Goal: Information Seeking & Learning: Learn about a topic

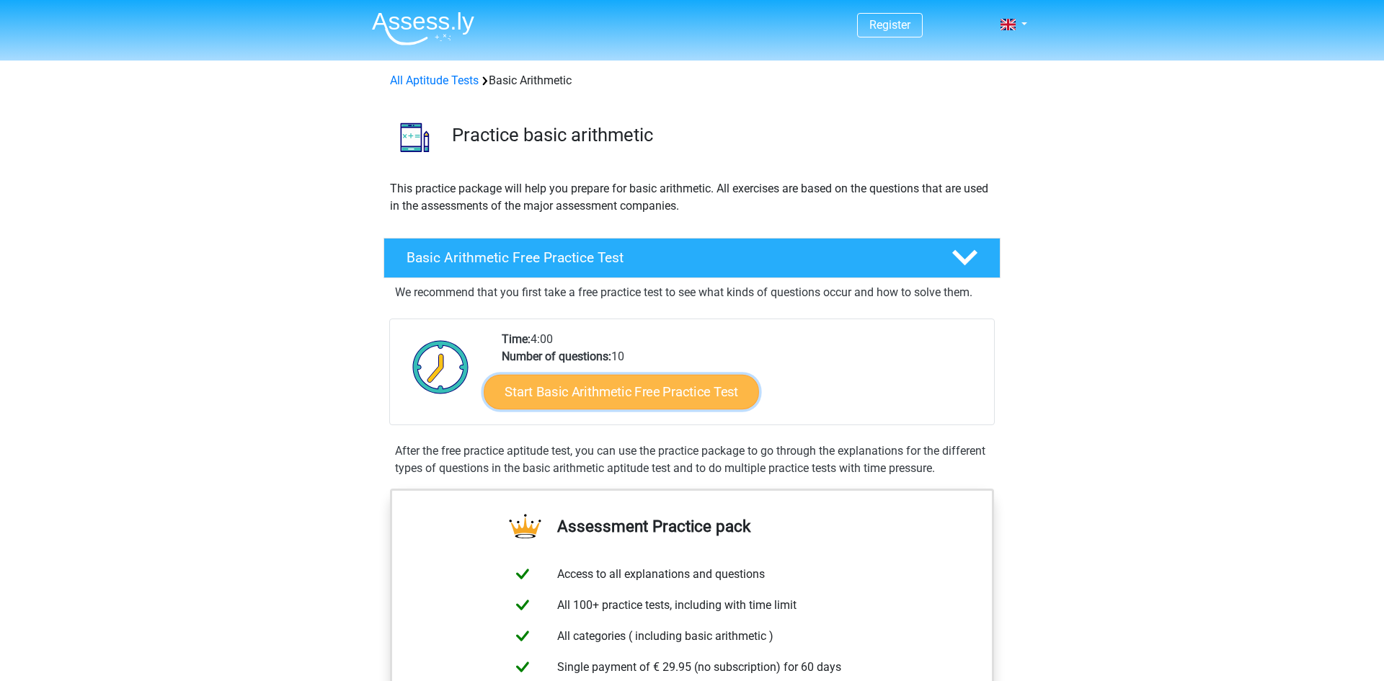
click at [635, 380] on link "Start Basic Arithmetic Free Practice Test" at bounding box center [621, 391] width 275 height 35
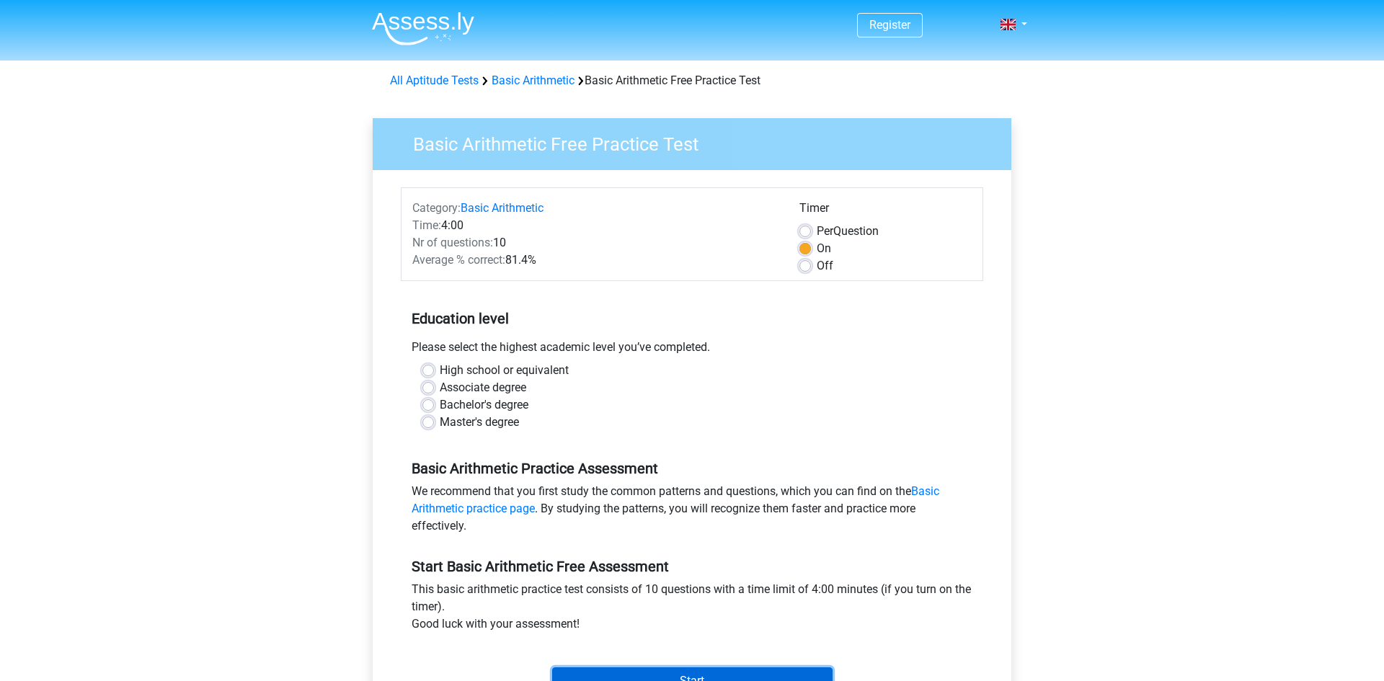
click at [689, 677] on input "Start" at bounding box center [692, 681] width 280 height 27
click at [422, 379] on input "Associate degree" at bounding box center [428, 386] width 12 height 14
radio input "true"
click at [500, 368] on label "High school or equivalent" at bounding box center [504, 370] width 129 height 17
click at [434, 368] on input "High school or equivalent" at bounding box center [428, 369] width 12 height 14
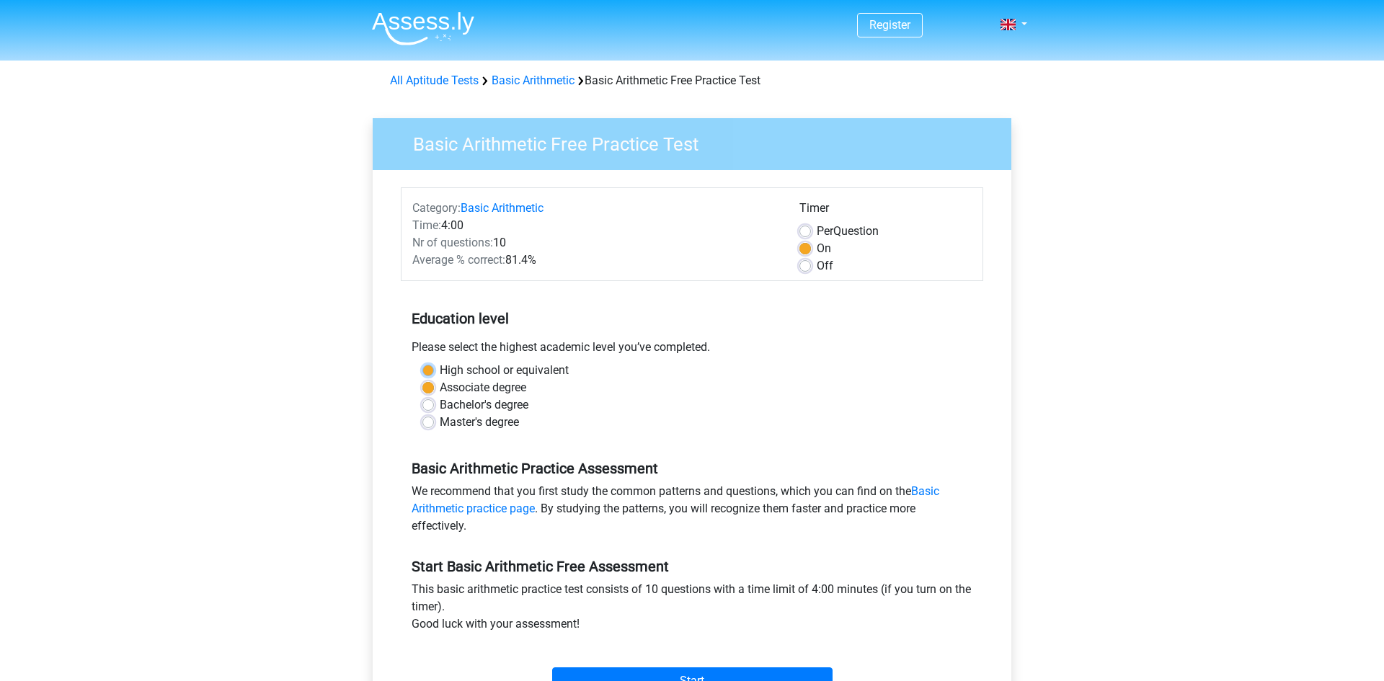
radio input "true"
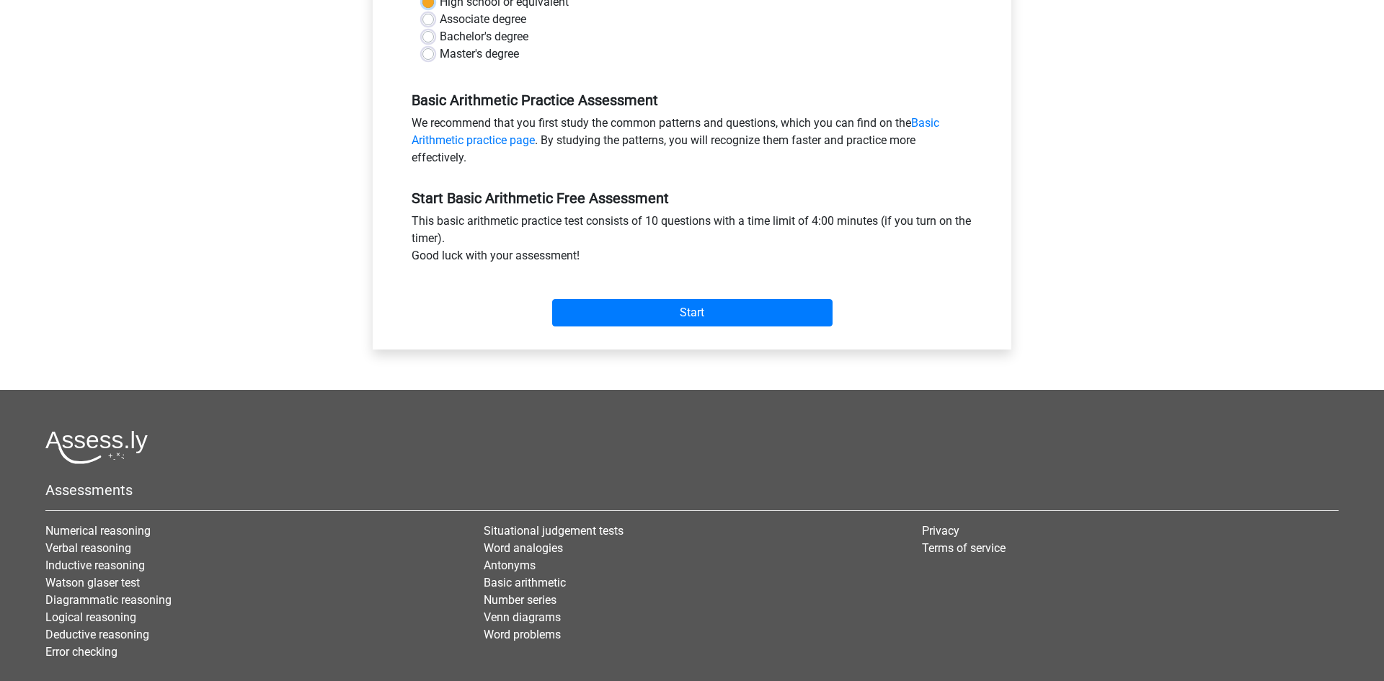
scroll to position [449, 0]
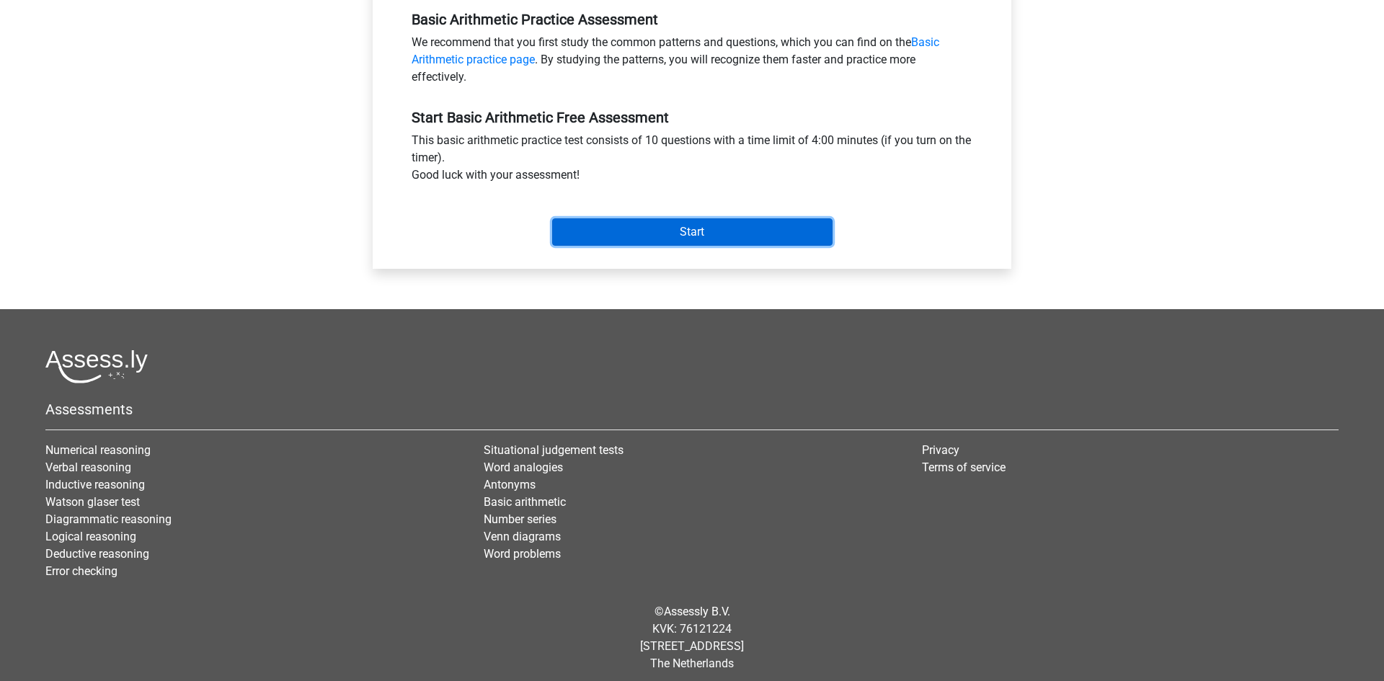
click at [665, 240] on input "Start" at bounding box center [692, 231] width 280 height 27
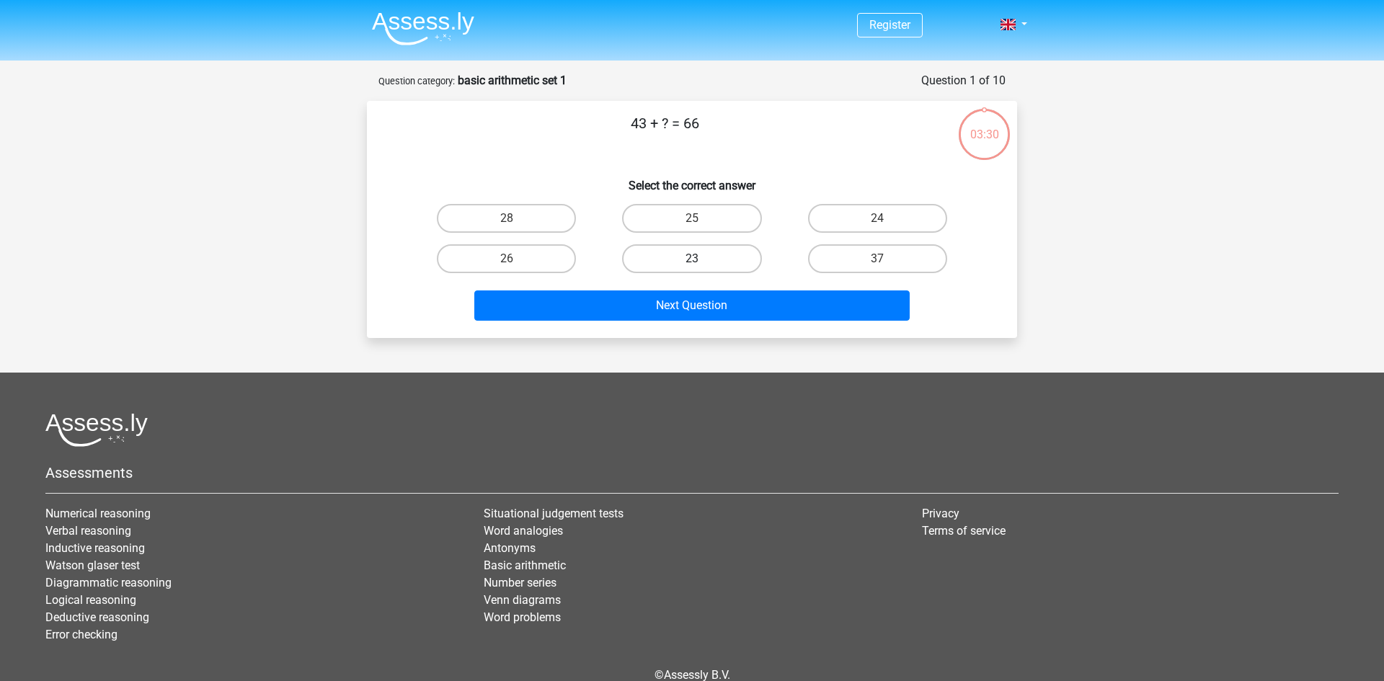
click at [728, 246] on label "23" at bounding box center [691, 258] width 139 height 29
click at [701, 259] on input "23" at bounding box center [696, 263] width 9 height 9
radio input "true"
click at [727, 247] on label "23" at bounding box center [691, 258] width 139 height 29
click at [701, 259] on input "23" at bounding box center [696, 263] width 9 height 9
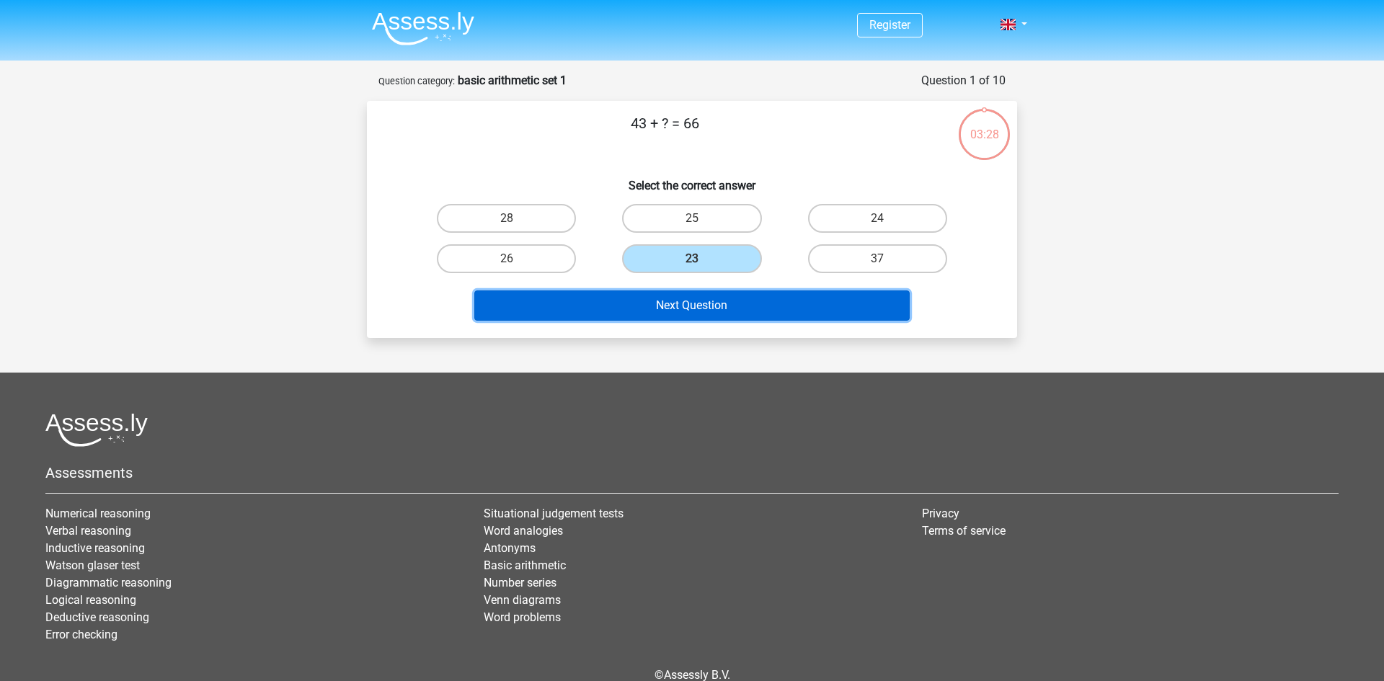
click at [758, 298] on button "Next Question" at bounding box center [692, 306] width 436 height 30
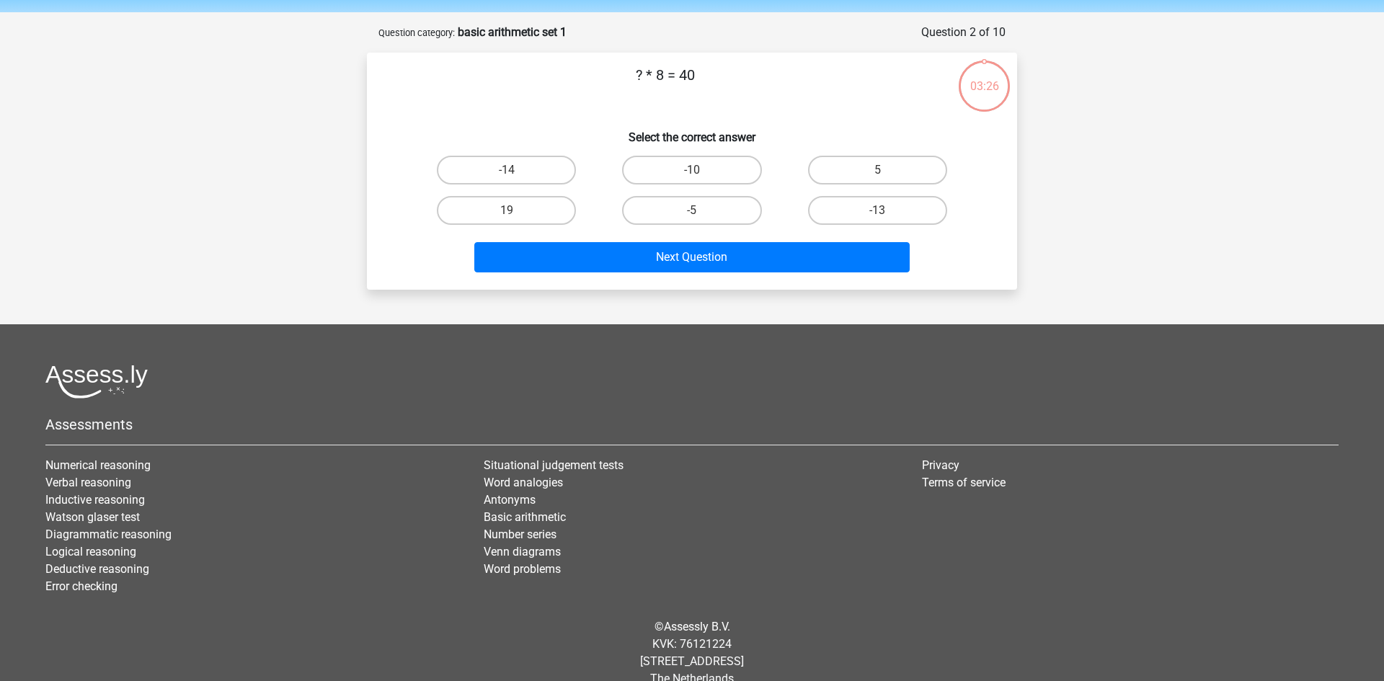
scroll to position [72, 0]
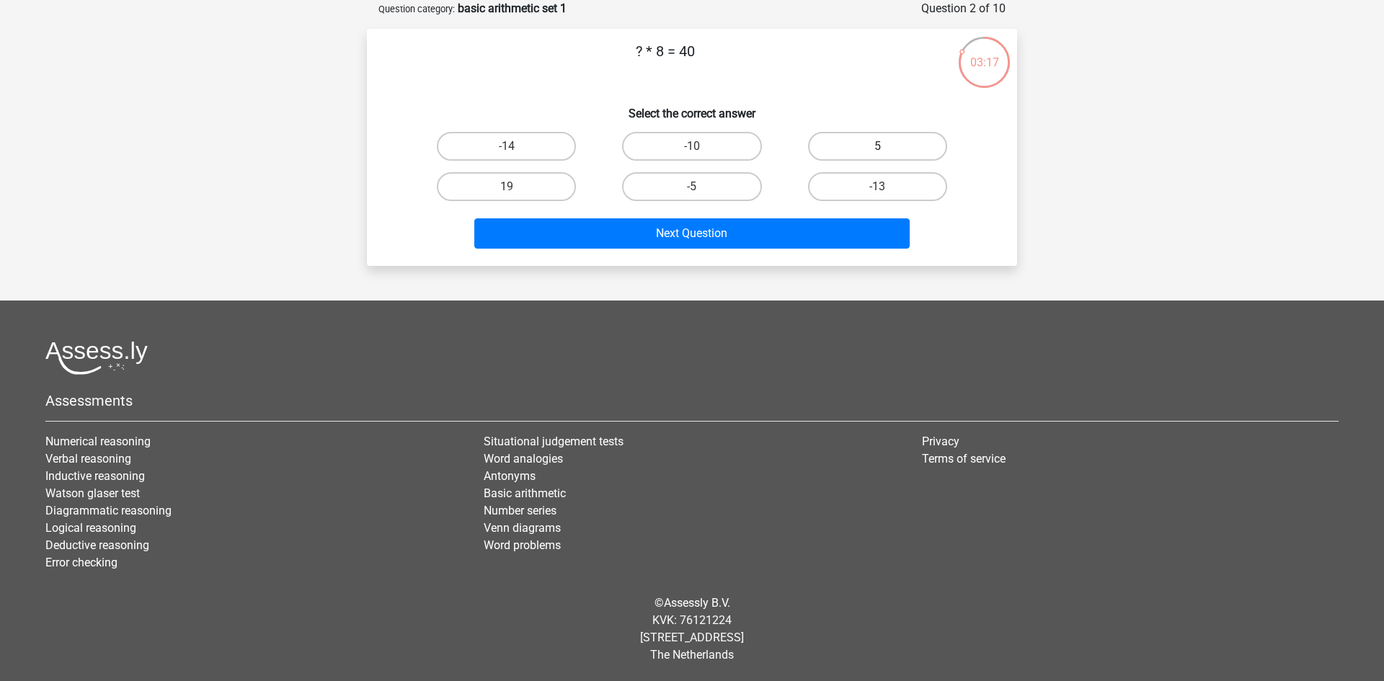
click at [866, 153] on label "5" at bounding box center [877, 146] width 139 height 29
click at [877, 153] on input "5" at bounding box center [881, 150] width 9 height 9
radio input "true"
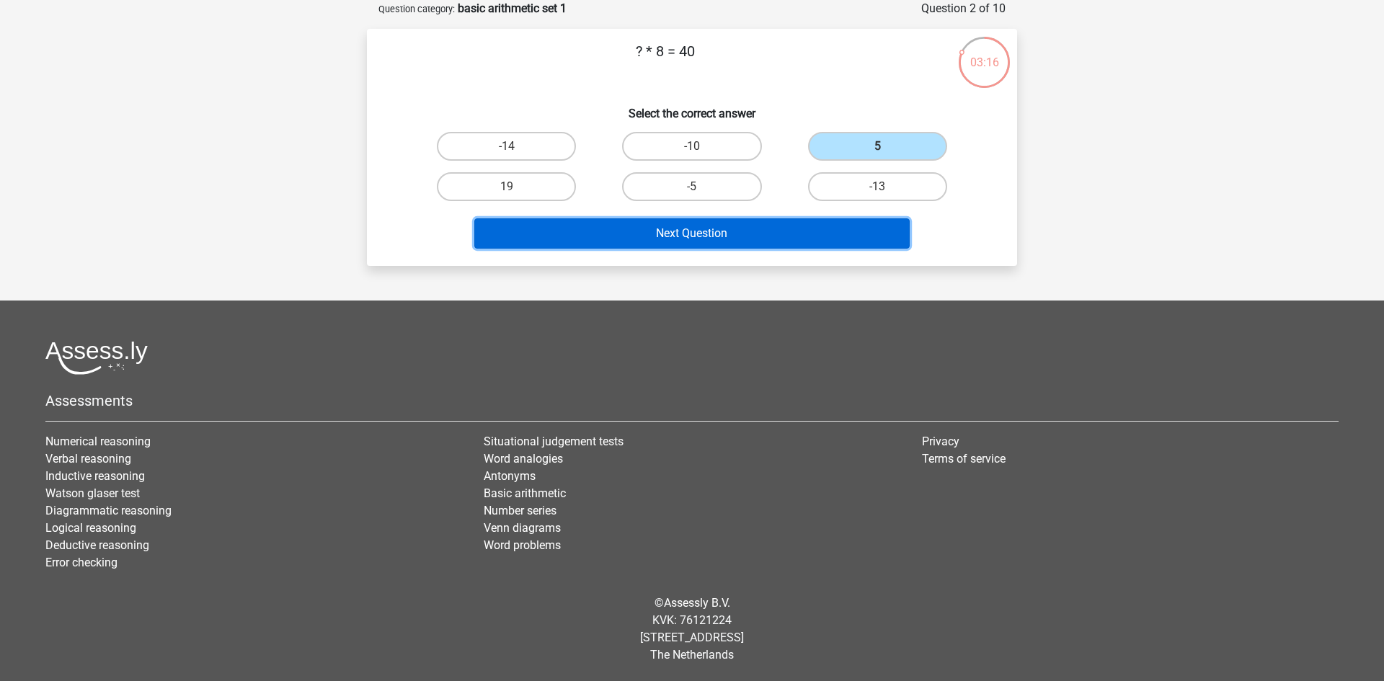
click at [722, 231] on button "Next Question" at bounding box center [692, 233] width 436 height 30
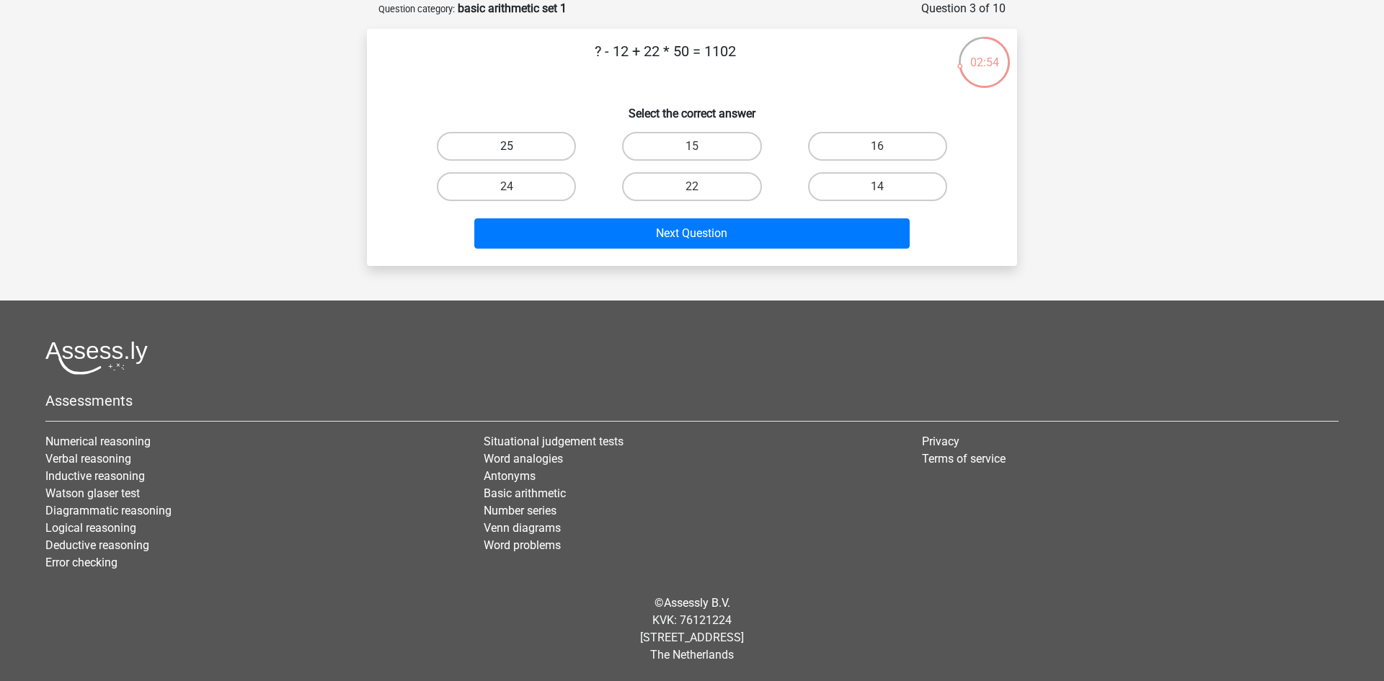
click at [518, 146] on label "25" at bounding box center [506, 146] width 139 height 29
click at [516, 146] on input "25" at bounding box center [511, 150] width 9 height 9
radio input "true"
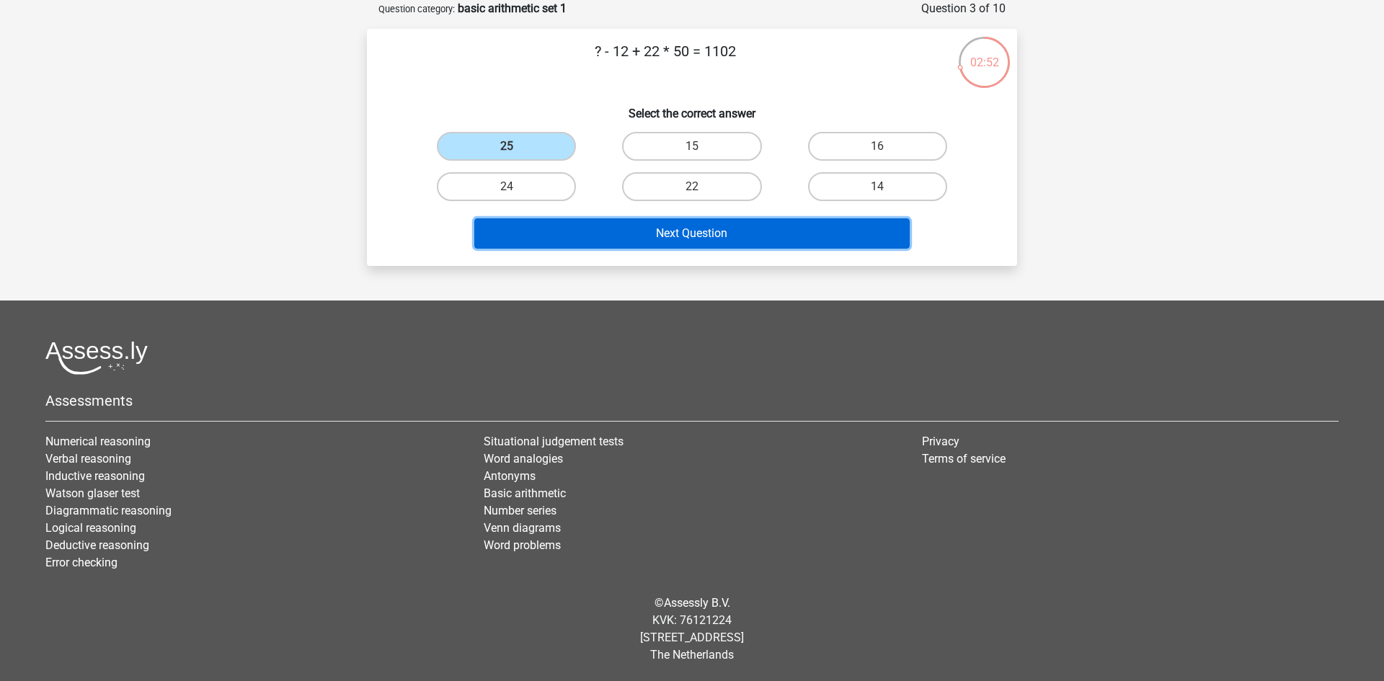
click at [739, 231] on button "Next Question" at bounding box center [692, 233] width 436 height 30
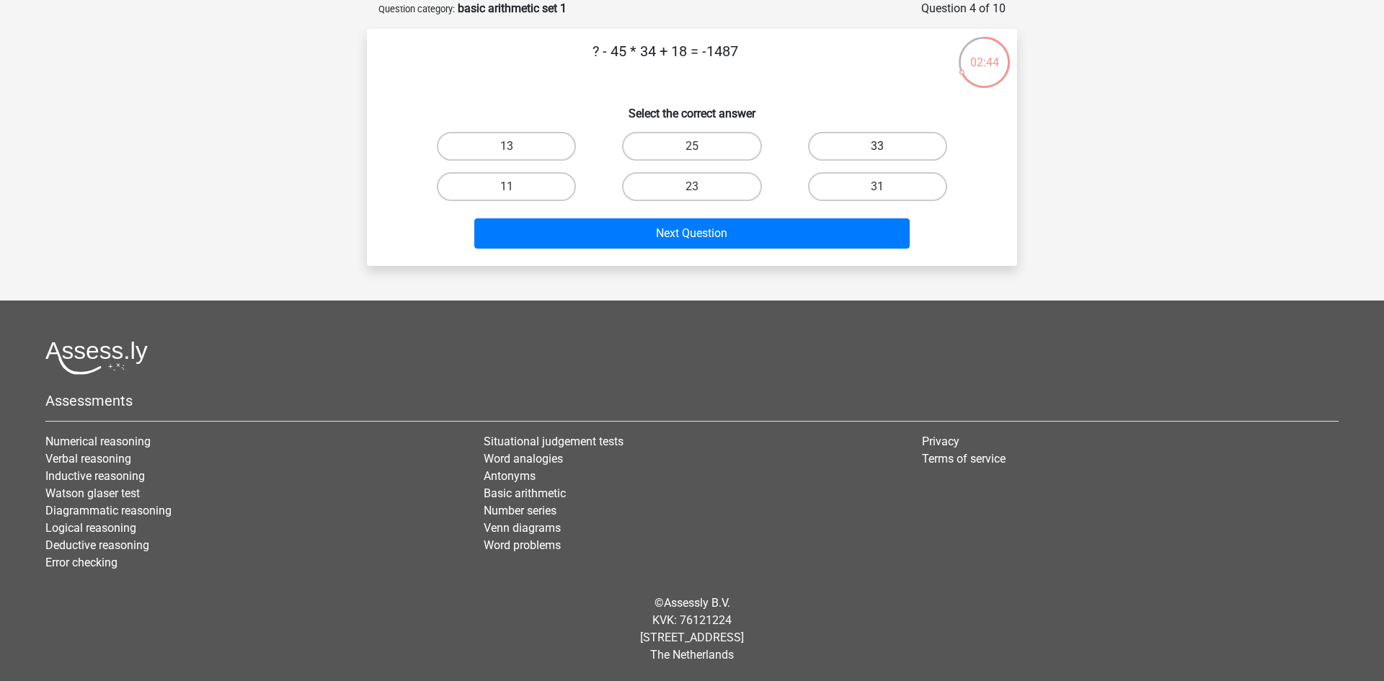
click at [891, 143] on label "33" at bounding box center [877, 146] width 139 height 29
click at [887, 146] on input "33" at bounding box center [881, 150] width 9 height 9
radio input "true"
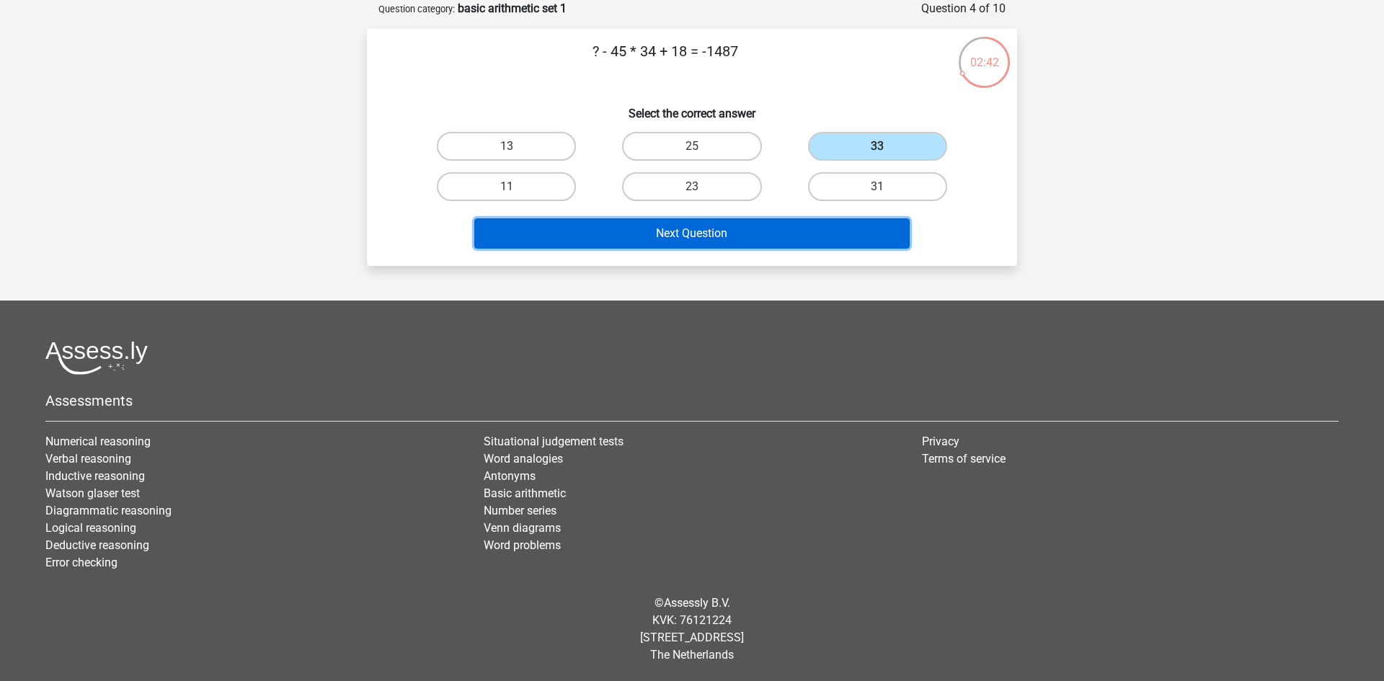
click at [785, 246] on button "Next Question" at bounding box center [692, 233] width 436 height 30
